Goal: Task Accomplishment & Management: Complete application form

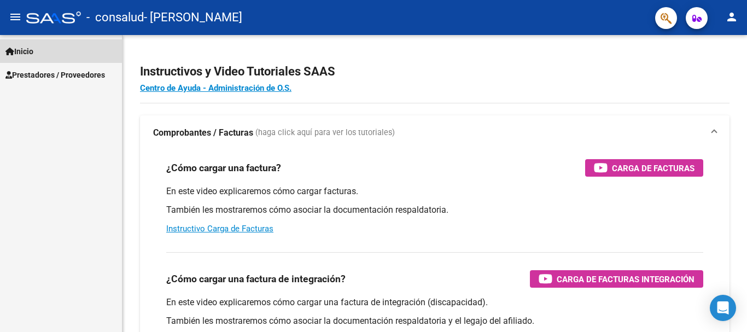
click at [25, 50] on span "Inicio" at bounding box center [19, 51] width 28 height 12
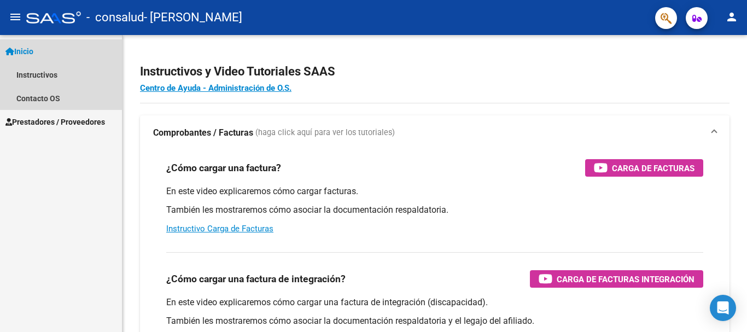
click at [25, 56] on span "Inicio" at bounding box center [19, 51] width 28 height 12
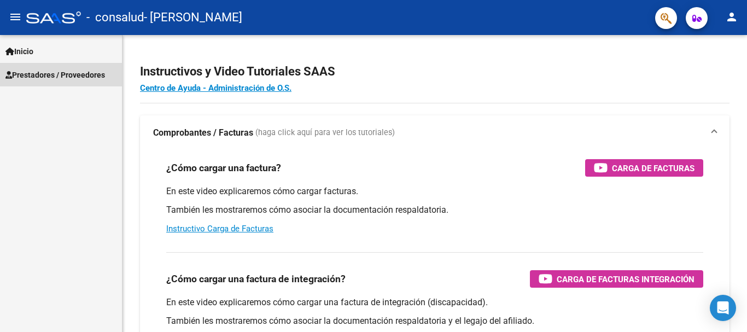
click at [41, 81] on link "Prestadores / Proveedores" at bounding box center [61, 75] width 122 height 24
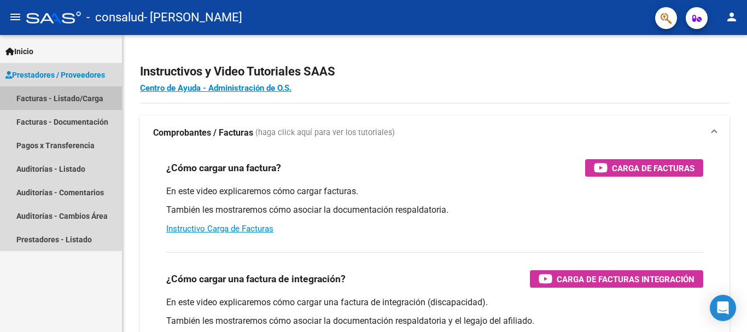
click at [42, 96] on link "Facturas - Listado/Carga" at bounding box center [61, 98] width 122 height 24
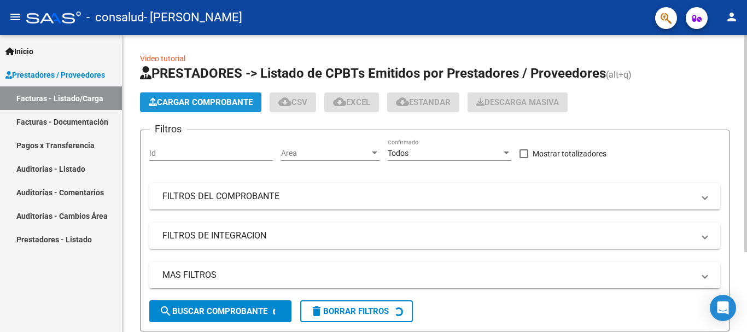
click at [179, 104] on span "Cargar Comprobante" at bounding box center [201, 102] width 104 height 10
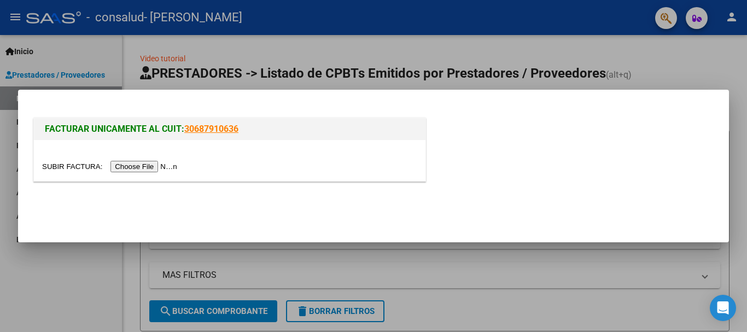
click at [163, 166] on input "file" at bounding box center [111, 166] width 138 height 11
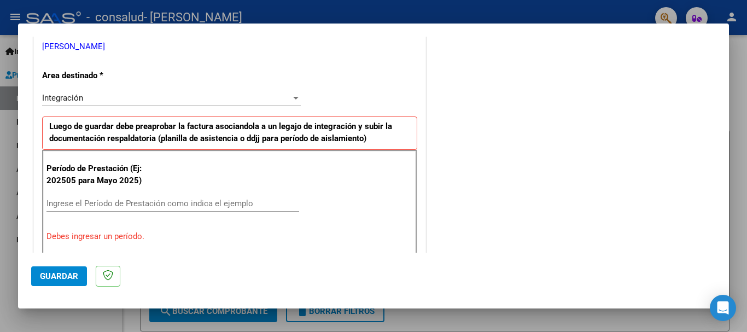
scroll to position [252, 0]
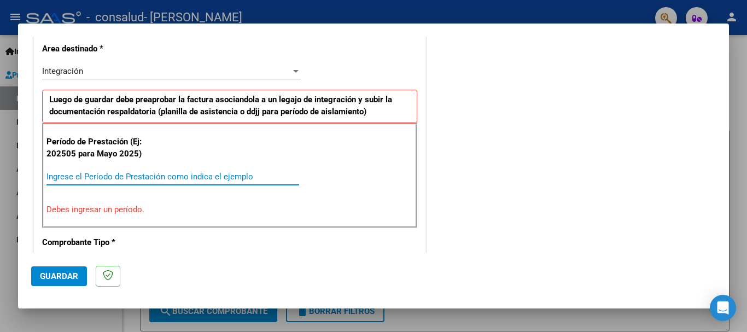
click at [187, 178] on input "Ingrese el Período de Prestación como indica el ejemplo" at bounding box center [172, 177] width 253 height 10
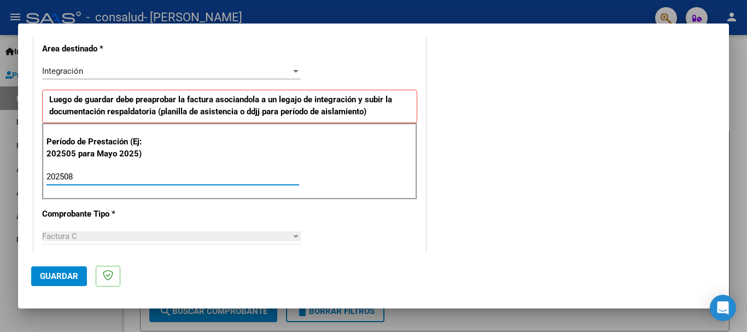
type input "202508"
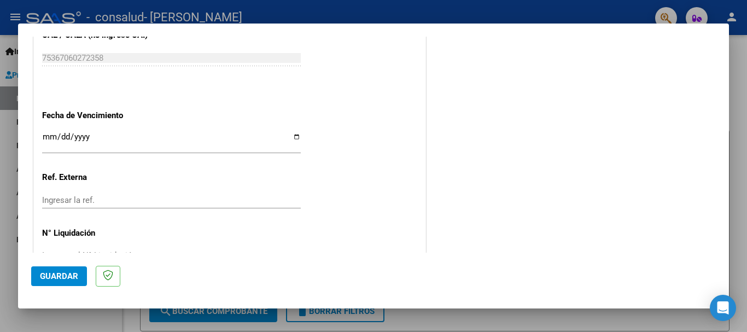
scroll to position [746, 0]
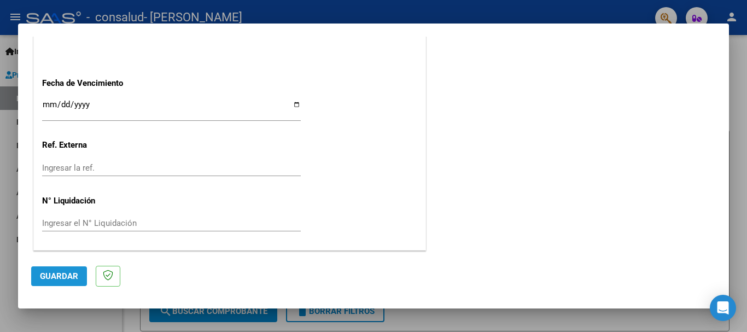
click at [74, 278] on span "Guardar" at bounding box center [59, 276] width 38 height 10
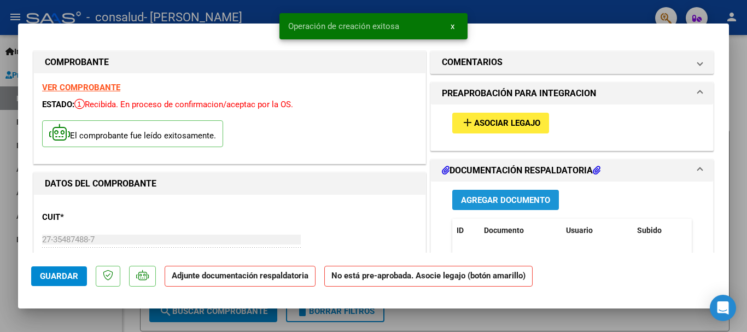
click at [495, 198] on span "Agregar Documento" at bounding box center [505, 200] width 89 height 10
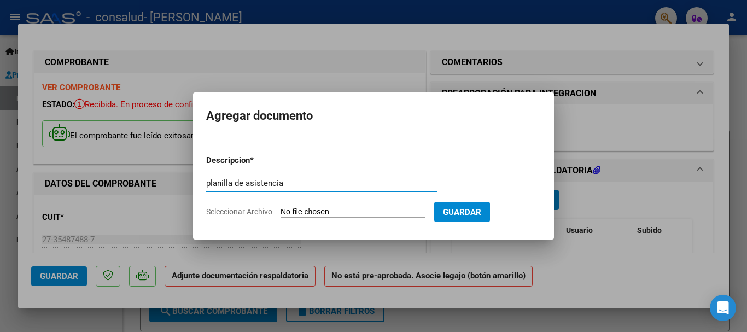
type input "planilla de asistencia"
click at [336, 204] on form "Descripcion * planilla de asistencia Escriba aquí una descripcion Seleccionar A…" at bounding box center [373, 186] width 335 height 80
click at [338, 209] on input "Seleccionar Archivo" at bounding box center [352, 212] width 145 height 10
type input "C:\fakepath\asistencia [PERSON_NAME].pdf"
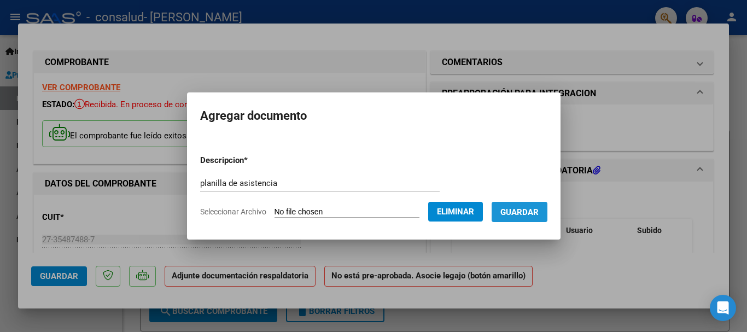
click at [537, 213] on span "Guardar" at bounding box center [519, 212] width 38 height 10
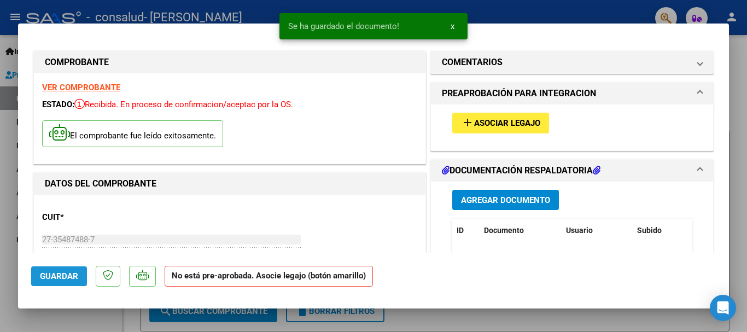
click at [50, 275] on span "Guardar" at bounding box center [59, 276] width 38 height 10
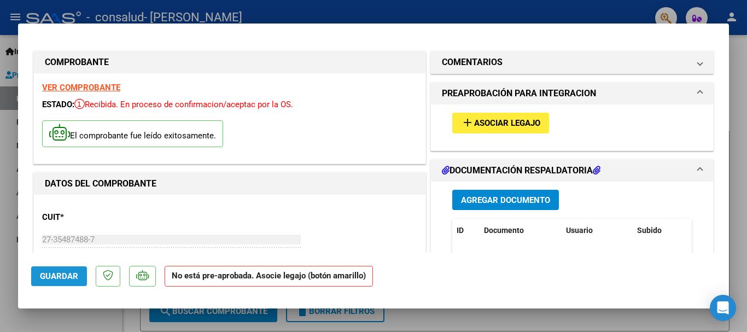
click at [68, 283] on button "Guardar" at bounding box center [59, 276] width 56 height 20
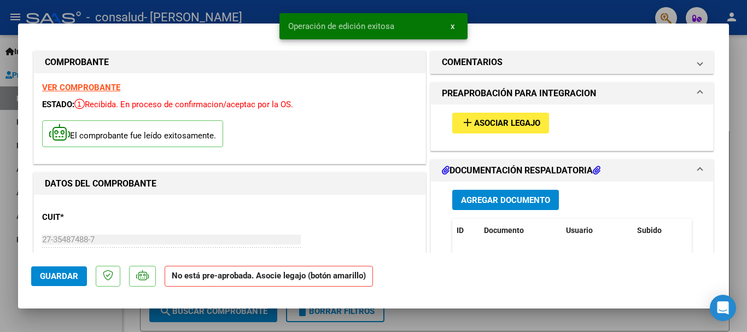
click at [733, 132] on div at bounding box center [373, 166] width 747 height 332
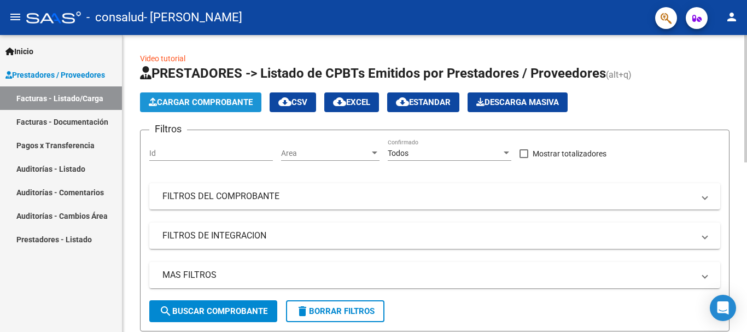
click at [174, 94] on button "Cargar Comprobante" at bounding box center [200, 102] width 121 height 20
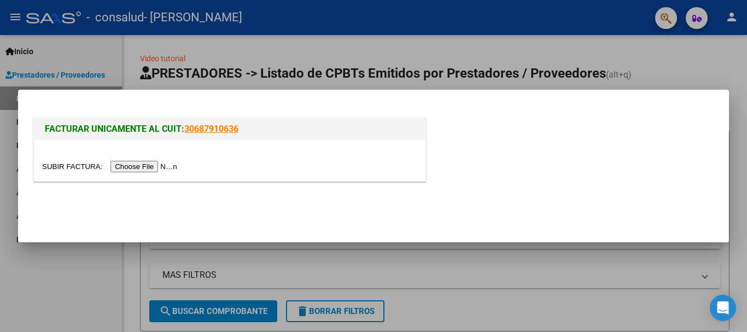
click at [146, 165] on input "file" at bounding box center [111, 166] width 138 height 11
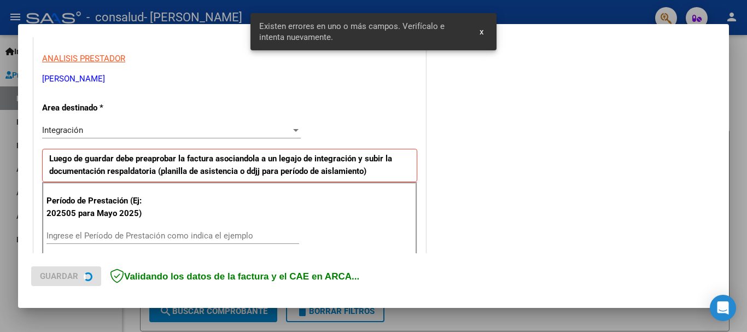
scroll to position [273, 0]
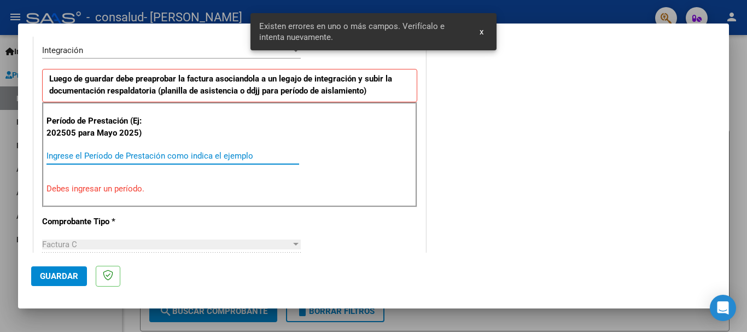
click at [218, 155] on input "Ingrese el Período de Prestación como indica el ejemplo" at bounding box center [172, 156] width 253 height 10
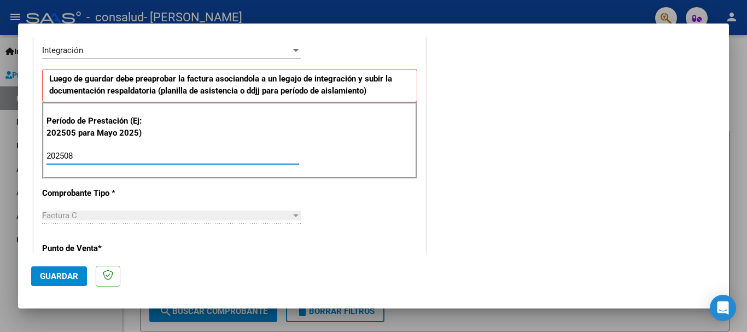
type input "202508"
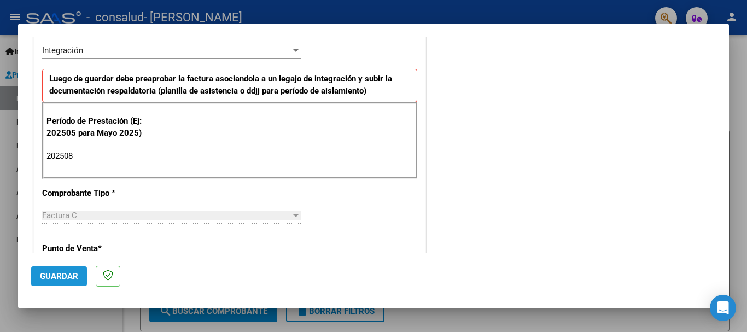
click at [65, 268] on button "Guardar" at bounding box center [59, 276] width 56 height 20
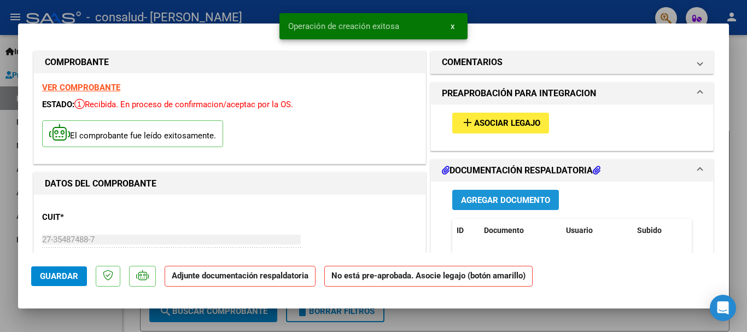
click at [486, 196] on span "Agregar Documento" at bounding box center [505, 200] width 89 height 10
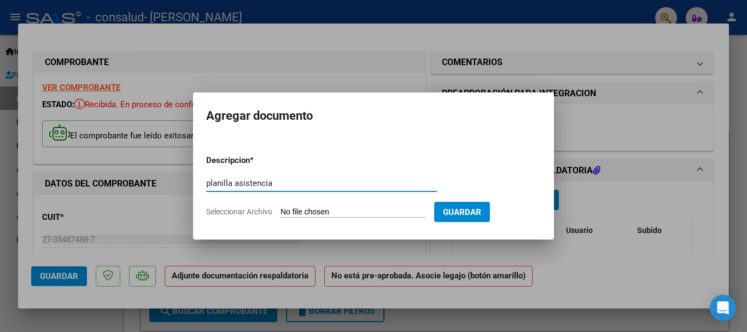
type input "planilla asistencia"
click at [412, 213] on input "Seleccionar Archivo" at bounding box center [352, 212] width 145 height 10
type input "C:\fakepath\planilla [PERSON_NAME].pdf"
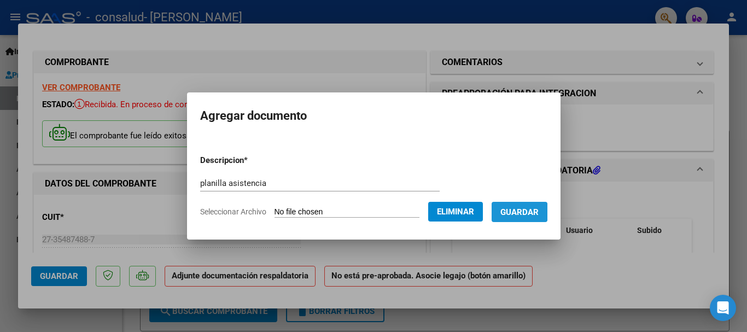
click at [513, 212] on span "Guardar" at bounding box center [519, 212] width 38 height 10
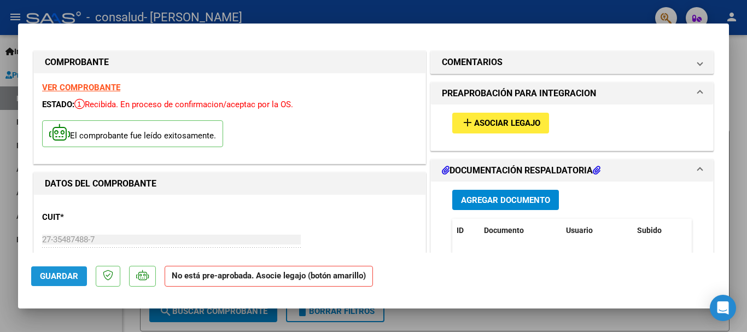
click at [60, 278] on span "Guardar" at bounding box center [59, 276] width 38 height 10
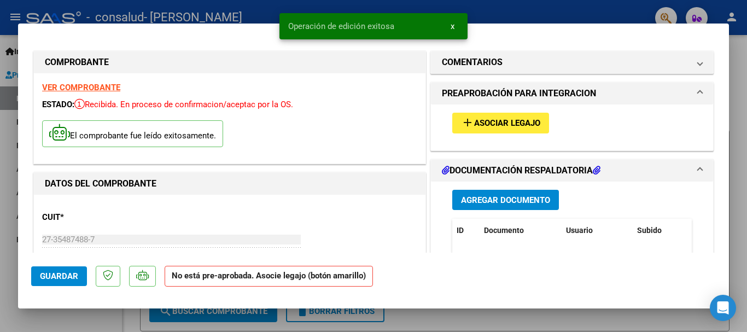
click at [596, 315] on div at bounding box center [373, 166] width 747 height 332
type input "$ 0,00"
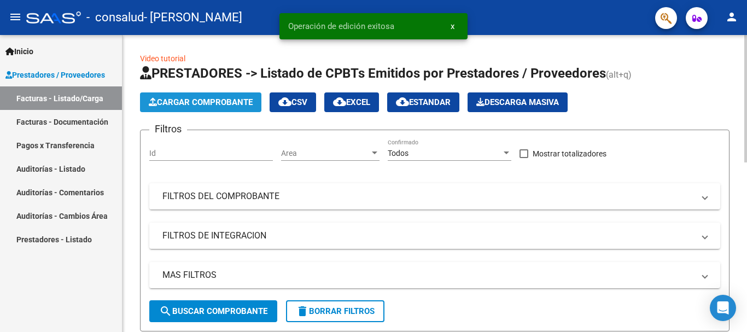
click at [190, 99] on span "Cargar Comprobante" at bounding box center [201, 102] width 104 height 10
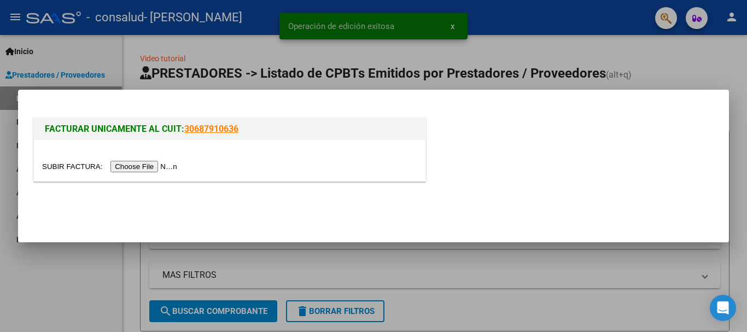
click at [172, 162] on input "file" at bounding box center [111, 166] width 138 height 11
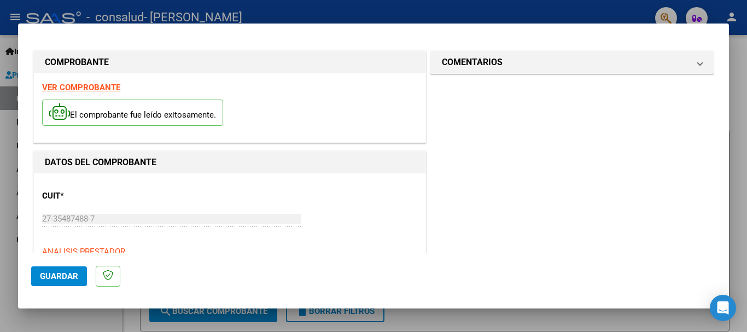
click at [105, 86] on strong "VER COMPROBANTE" at bounding box center [81, 88] width 78 height 10
click at [72, 270] on button "Guardar" at bounding box center [59, 276] width 56 height 20
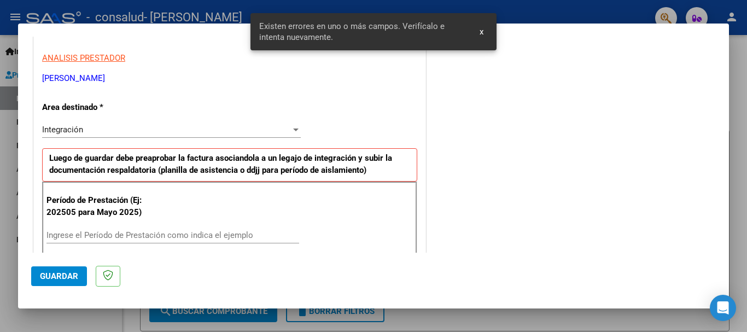
scroll to position [273, 0]
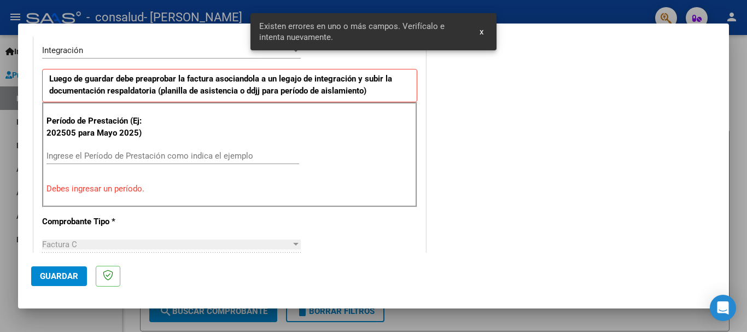
click at [241, 160] on input "Ingrese el Período de Prestación como indica el ejemplo" at bounding box center [172, 156] width 253 height 10
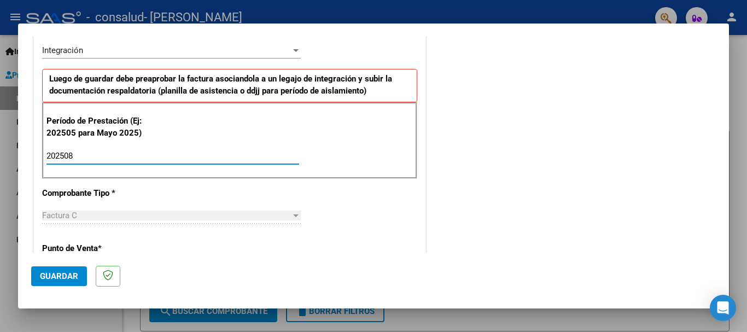
type input "202508"
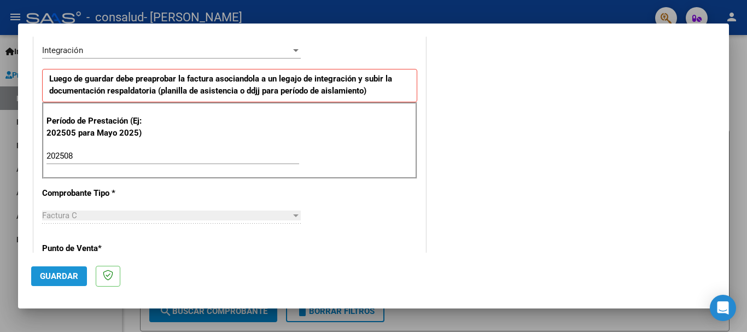
click at [71, 272] on span "Guardar" at bounding box center [59, 276] width 38 height 10
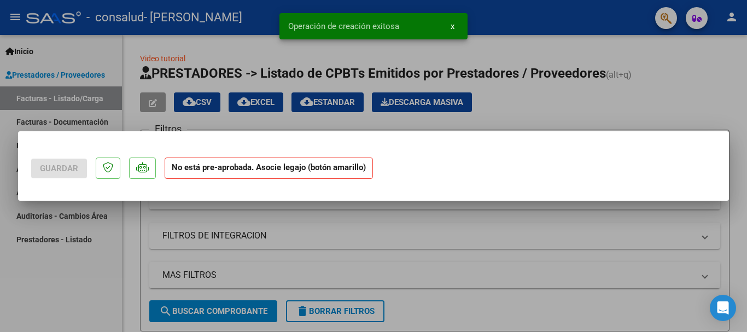
scroll to position [0, 0]
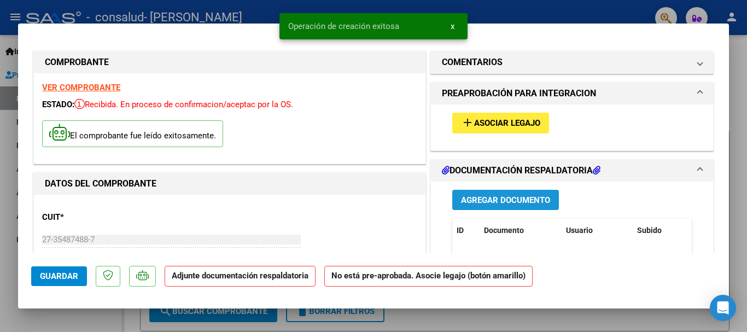
click at [471, 201] on span "Agregar Documento" at bounding box center [505, 200] width 89 height 10
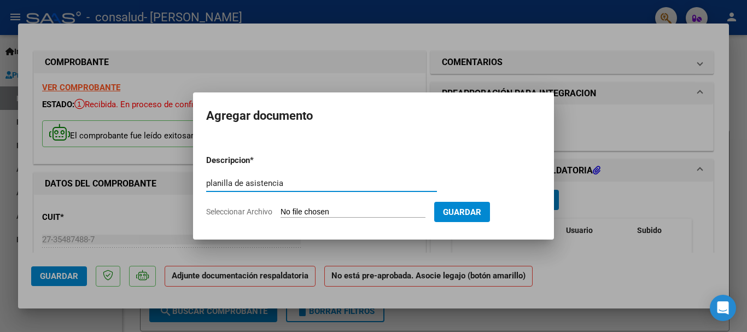
type input "planilla de asistencia"
click at [407, 209] on input "Seleccionar Archivo" at bounding box center [352, 212] width 145 height 10
type input "C:\fakepath\CamScanner [DATE] 23.16.pdf"
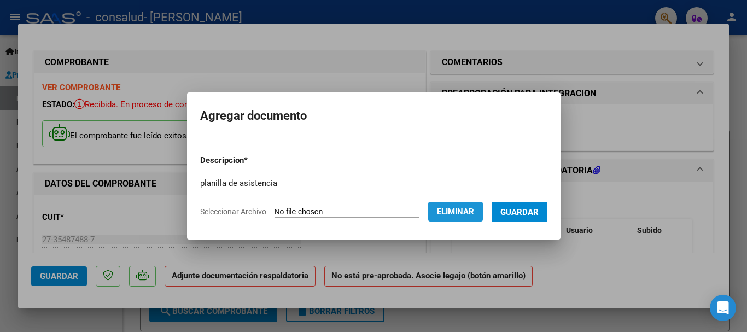
click at [447, 210] on span "Eliminar" at bounding box center [455, 212] width 37 height 10
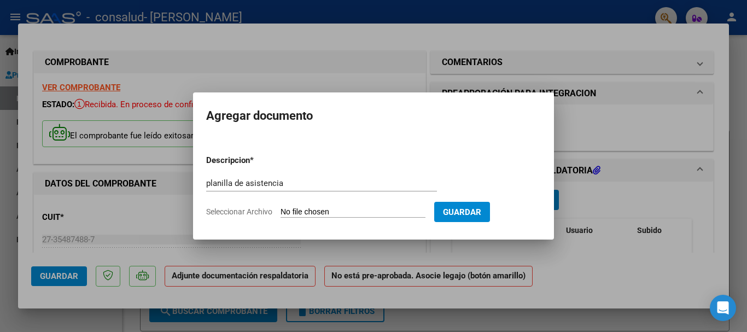
click at [392, 210] on input "Seleccionar Archivo" at bounding box center [352, 212] width 145 height 10
type input "C:\fakepath\planilla asistencia agosto laionel.pdf"
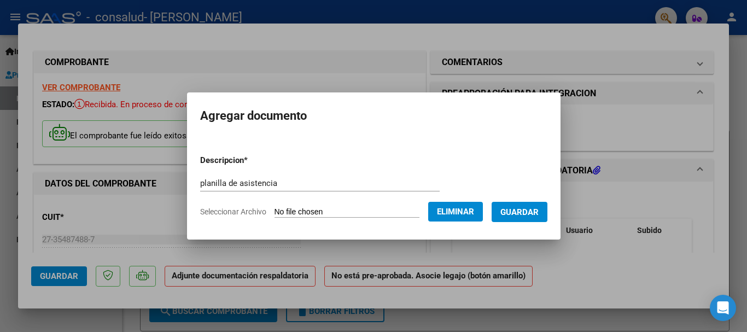
click at [515, 210] on span "Guardar" at bounding box center [519, 212] width 38 height 10
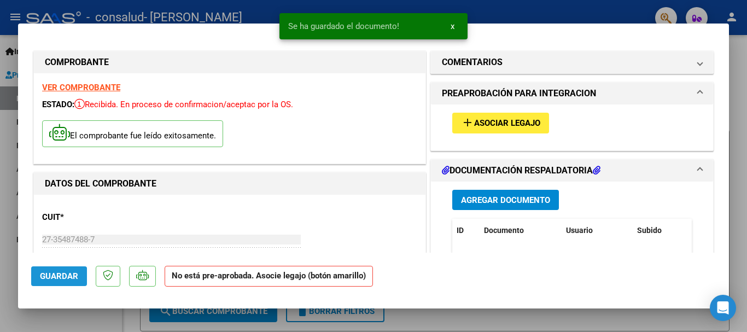
click at [55, 277] on span "Guardar" at bounding box center [59, 276] width 38 height 10
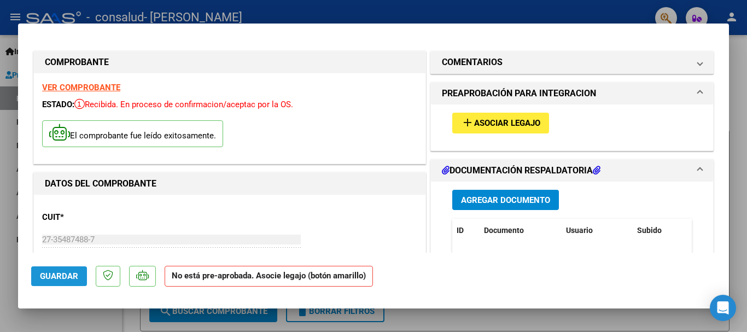
click at [44, 278] on span "Guardar" at bounding box center [59, 276] width 38 height 10
